Goal: Information Seeking & Learning: Learn about a topic

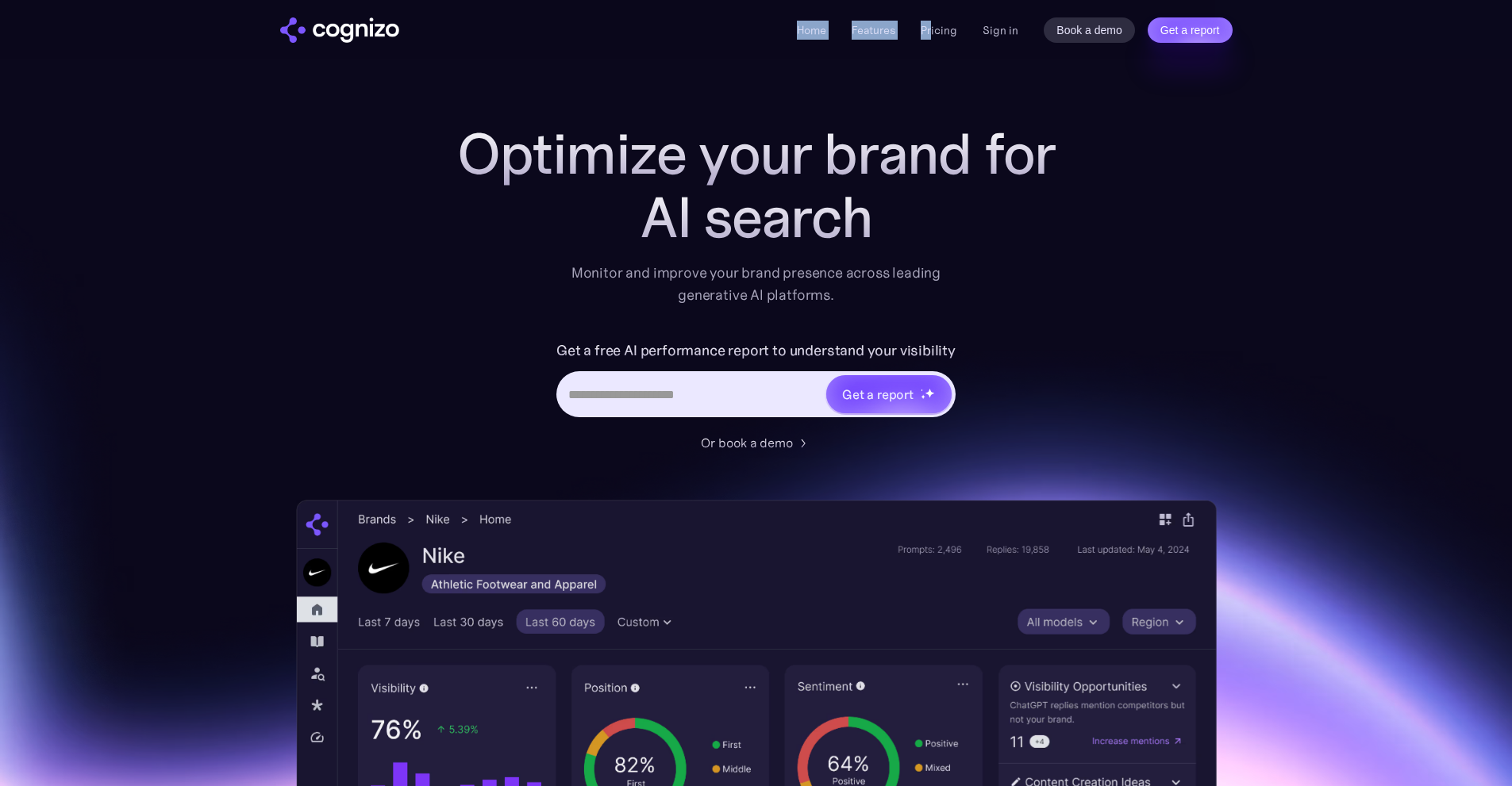
drag, startPoint x: 921, startPoint y: 16, endPoint x: 946, endPoint y: 38, distance: 33.3
click at [934, 31] on div "Home Features Pricing Book a demo Get a report Sign in Book a demo Get a report" at bounding box center [756, 29] width 1143 height 59
click at [946, 38] on li "Pricing" at bounding box center [939, 30] width 37 height 19
click at [947, 36] on link "Pricing" at bounding box center [939, 30] width 37 height 15
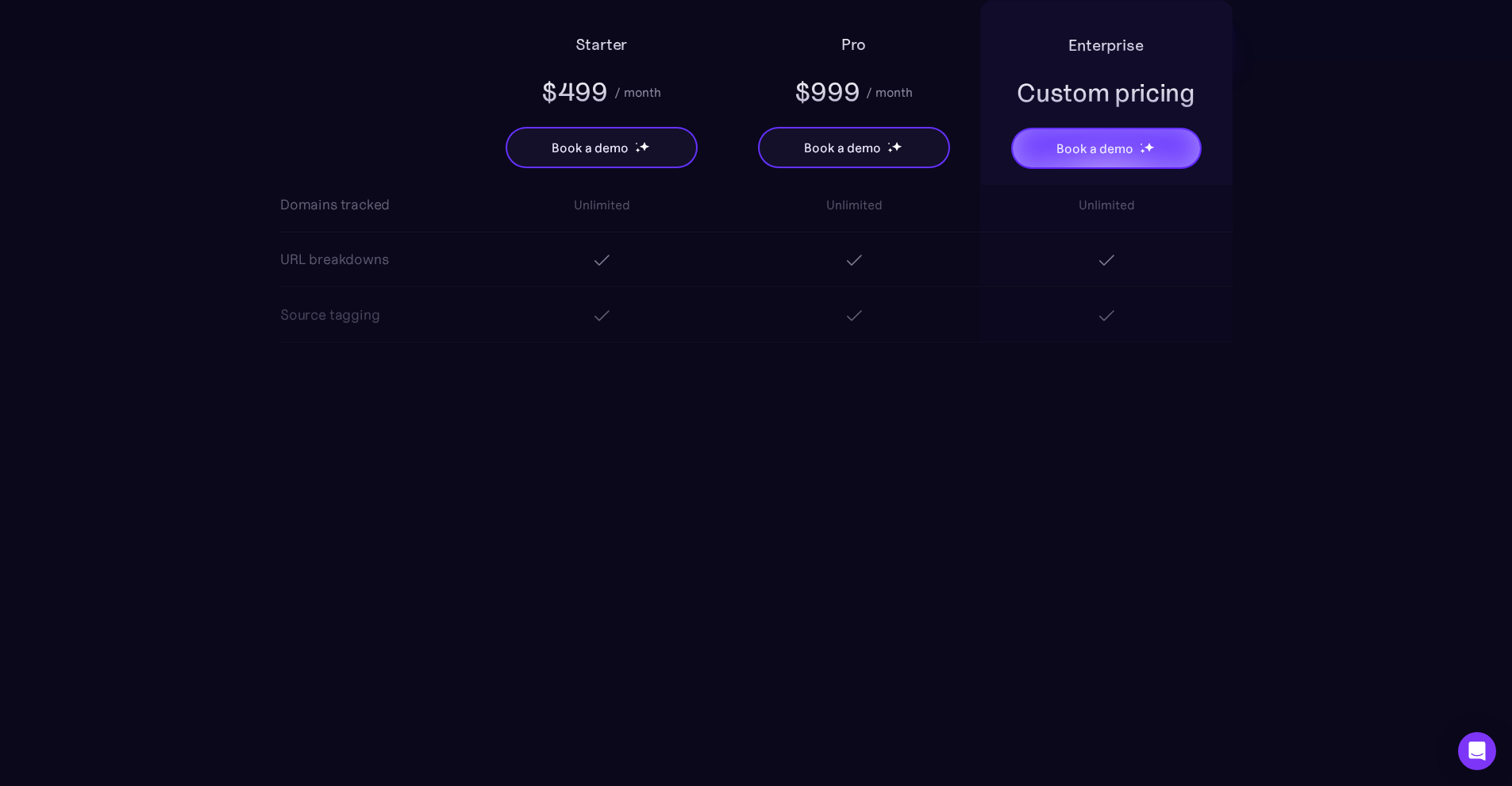
scroll to position [2143, 0]
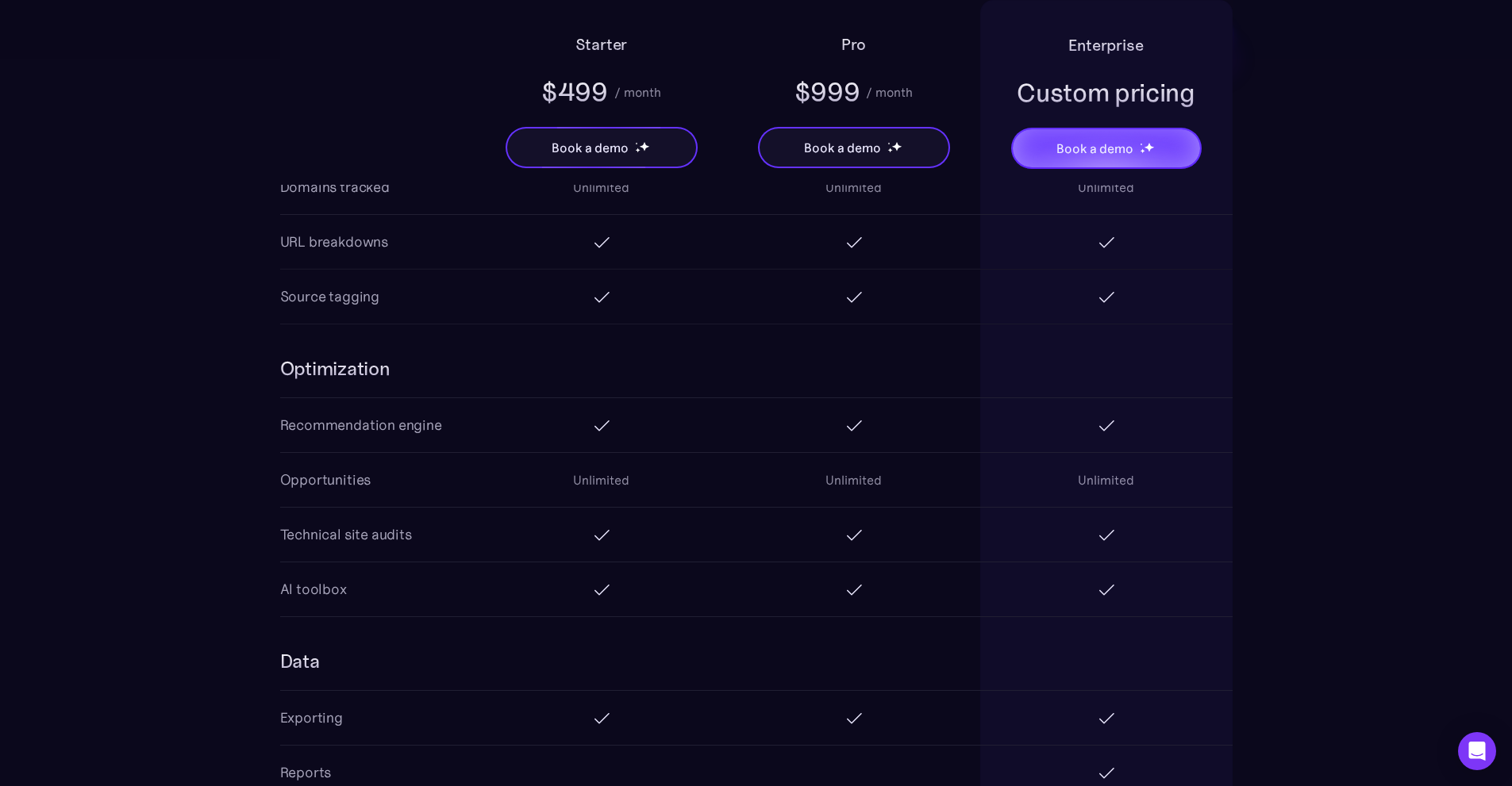
drag, startPoint x: 441, startPoint y: 114, endPoint x: 463, endPoint y: 80, distance: 40.5
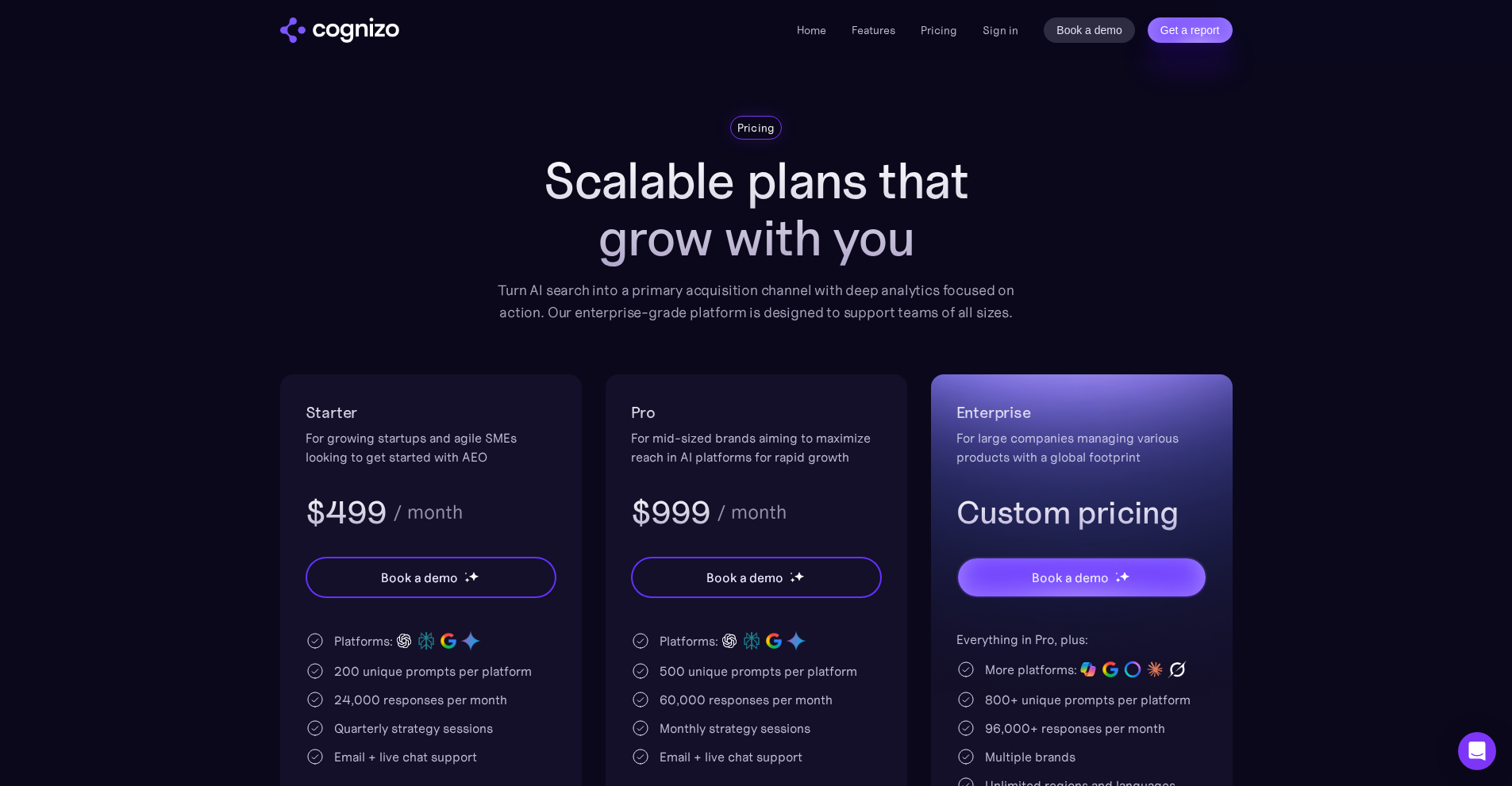
scroll to position [0, 0]
